Goal: Transaction & Acquisition: Obtain resource

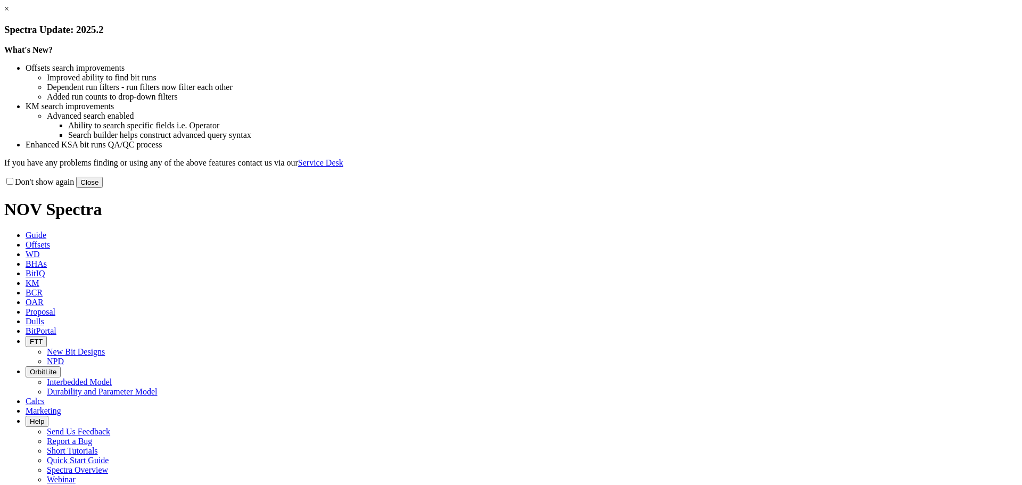
click at [9, 13] on link "×" at bounding box center [6, 8] width 5 height 9
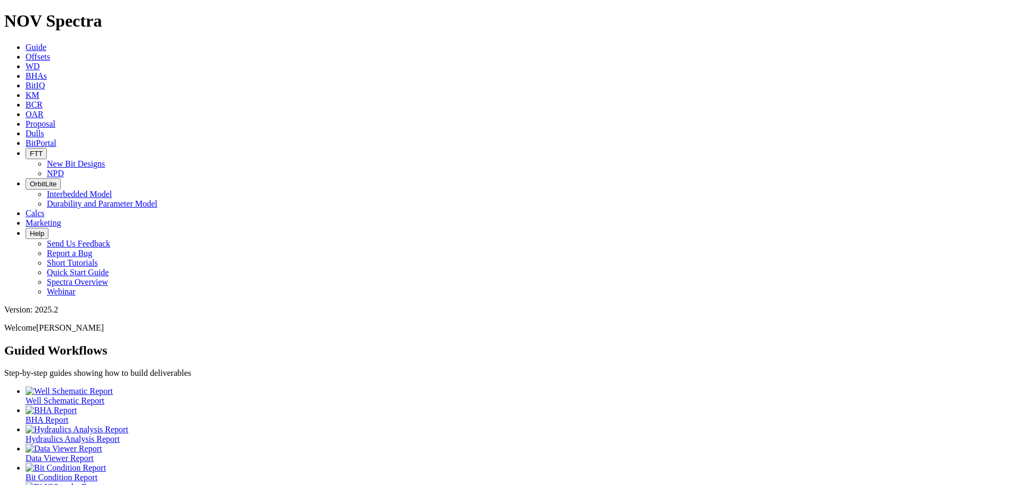
click at [50, 52] on link "Offsets" at bounding box center [38, 56] width 24 height 9
